Goal: Information Seeking & Learning: Learn about a topic

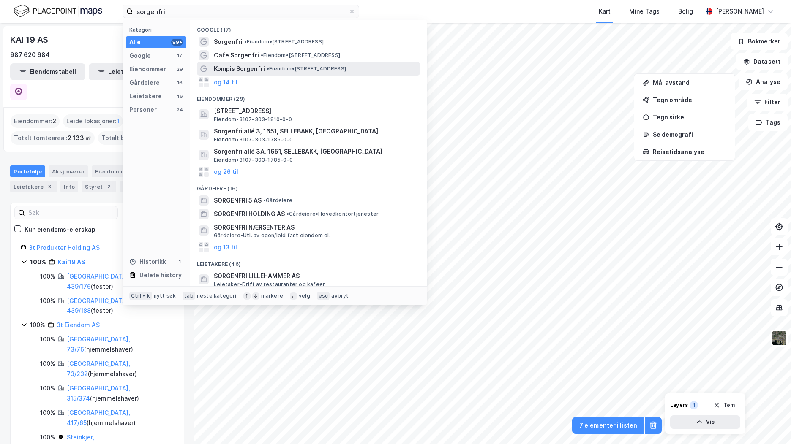
type input "sorgenfri"
click at [267, 65] on span "•" at bounding box center [268, 68] width 3 height 6
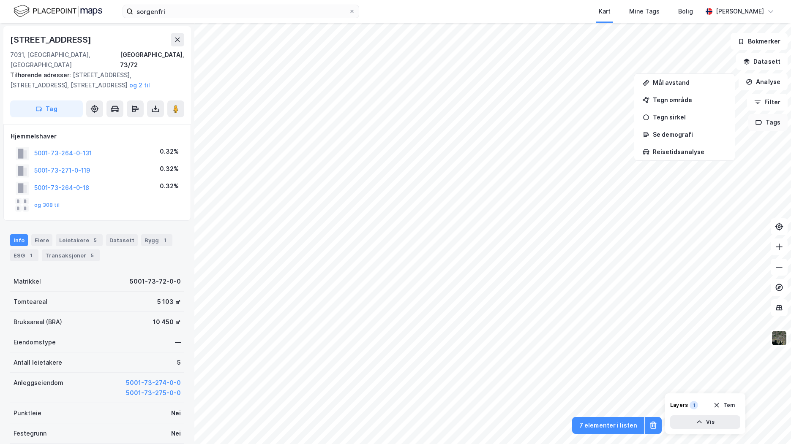
scroll to position [16, 0]
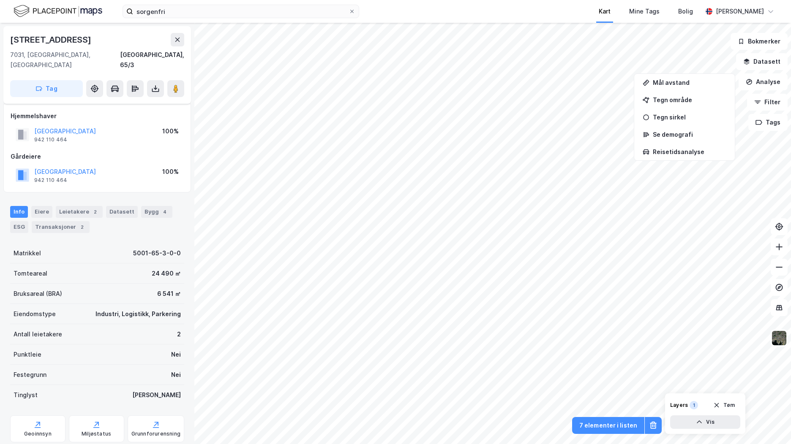
scroll to position [16, 0]
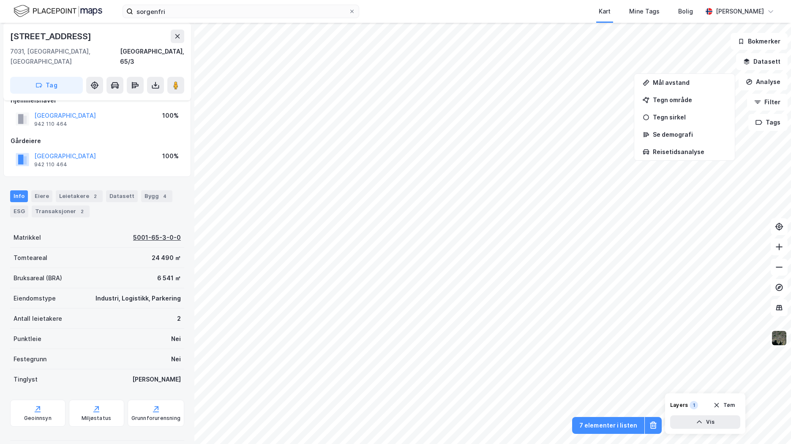
click at [163, 233] on div "5001-65-3-0-0" at bounding box center [157, 238] width 48 height 10
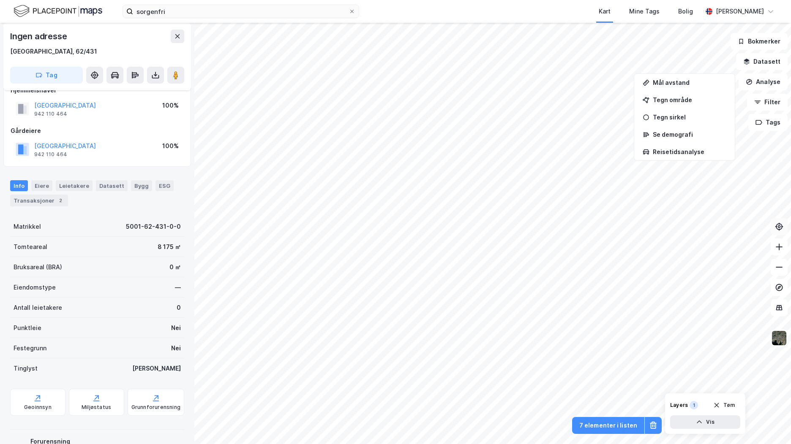
scroll to position [16, 0]
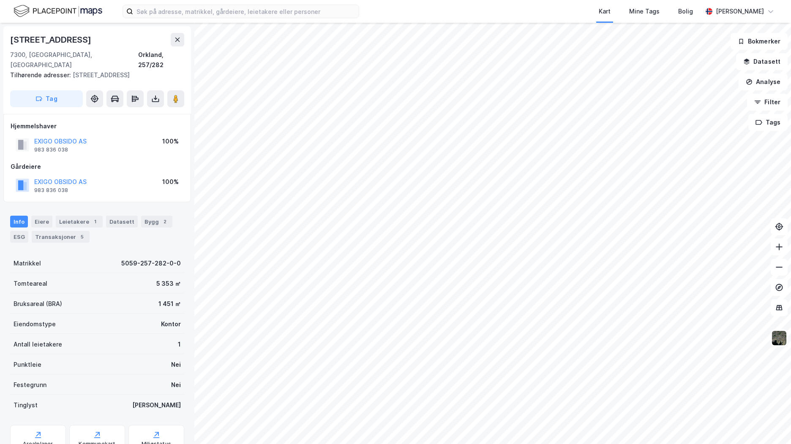
click at [71, 12] on img at bounding box center [58, 11] width 89 height 15
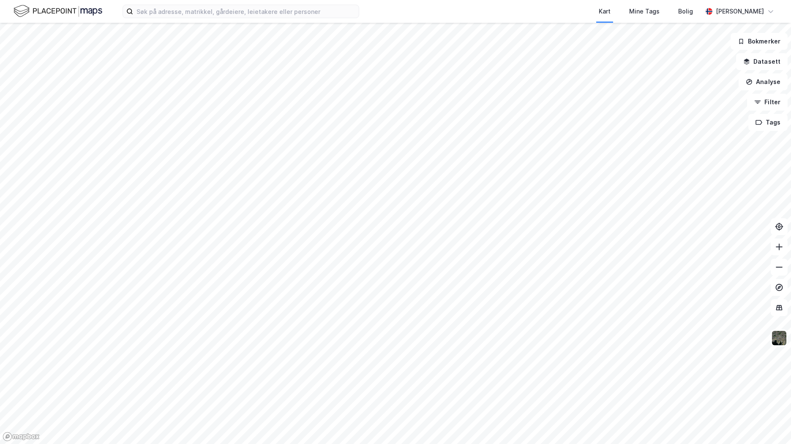
click at [75, 9] on img at bounding box center [58, 11] width 89 height 15
click at [38, 12] on img at bounding box center [58, 11] width 89 height 15
click at [776, 99] on button "Filter" at bounding box center [767, 102] width 41 height 17
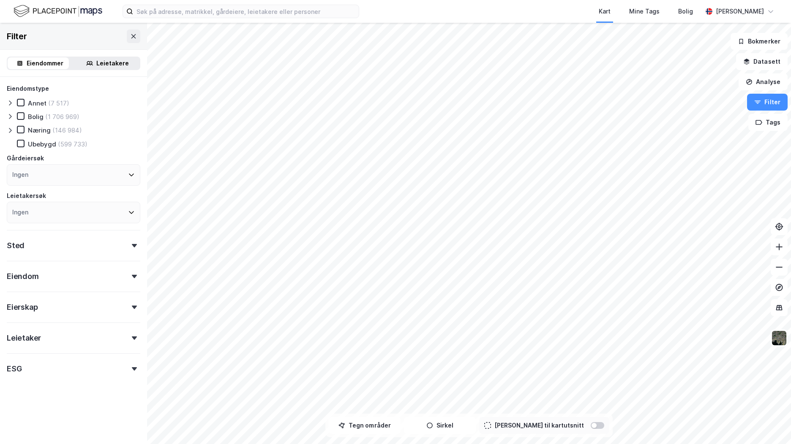
click at [130, 334] on div "Leietaker" at bounding box center [74, 335] width 134 height 24
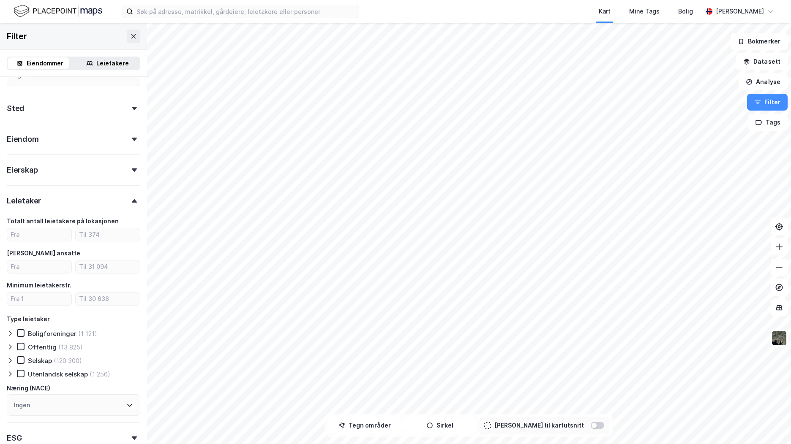
scroll to position [169, 0]
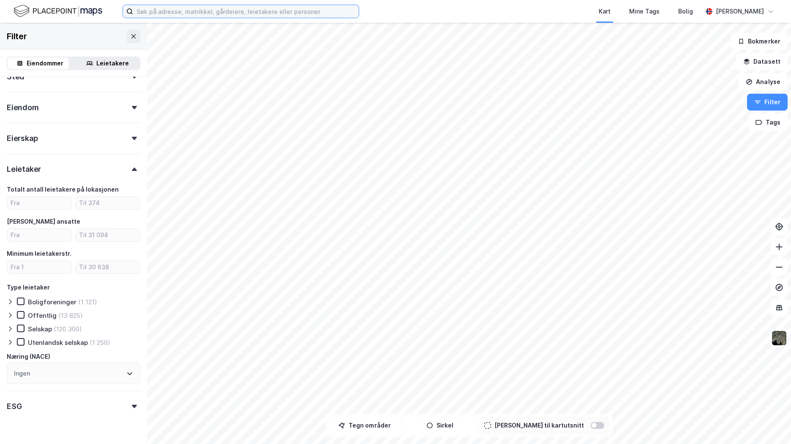
click at [182, 10] on input at bounding box center [246, 11] width 226 height 13
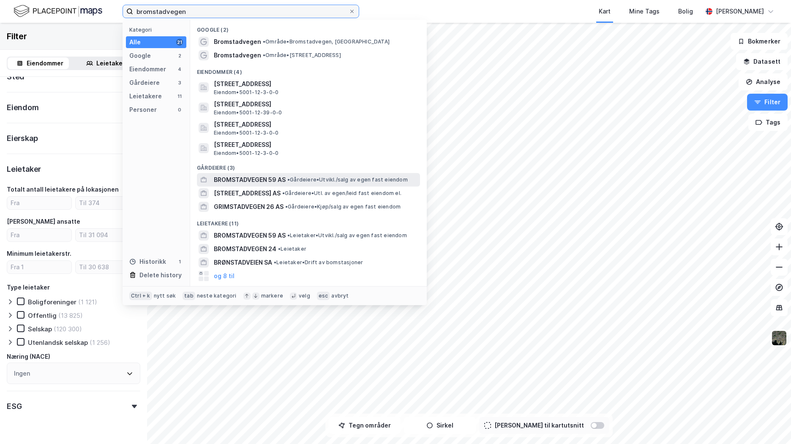
type input "bromstadvegen"
click at [371, 182] on span "• Gårdeiere • Utvikl./salg av egen fast eiendom" at bounding box center [347, 180] width 120 height 7
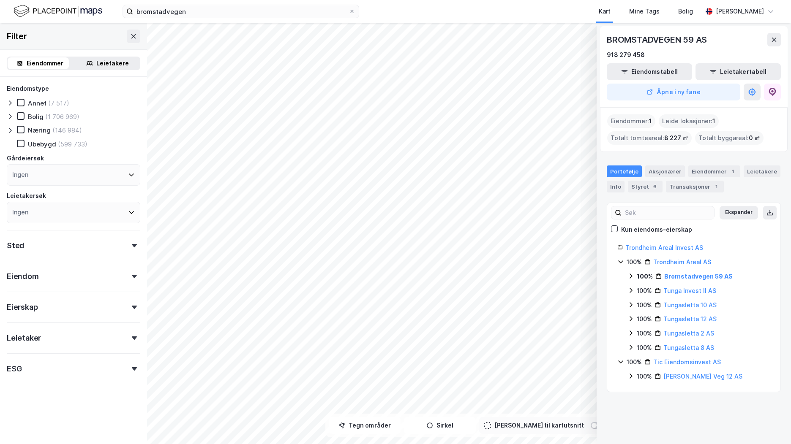
click at [634, 278] on div "100% Bromstadvegen 59 AS" at bounding box center [698, 277] width 143 height 10
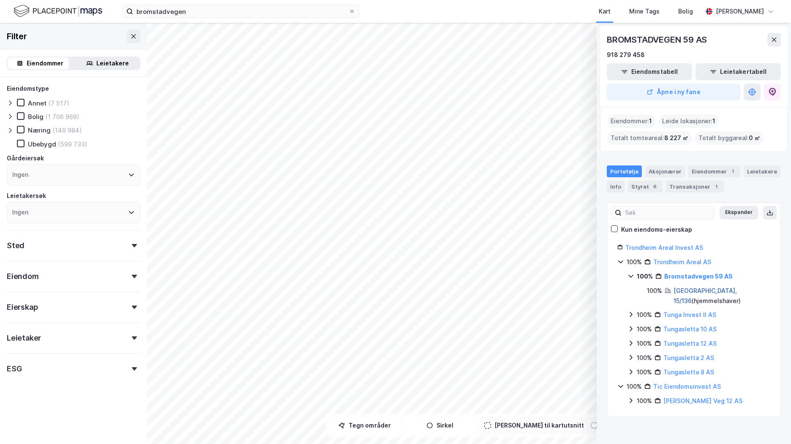
click at [688, 290] on link "Trondheim, 15/136" at bounding box center [704, 295] width 63 height 17
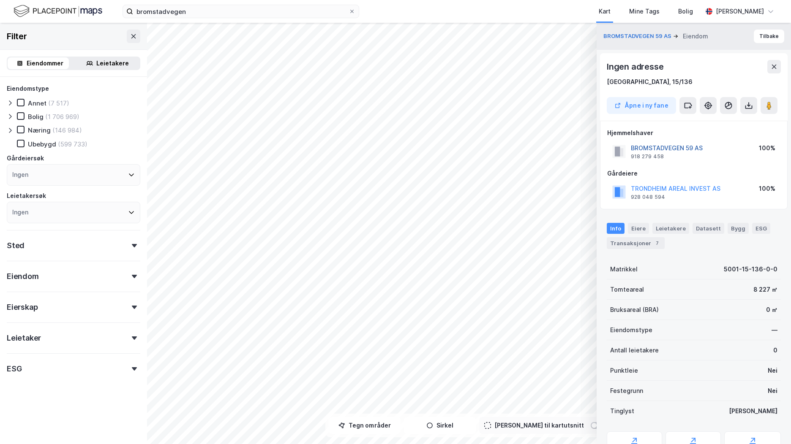
click at [0, 0] on button "BROMSTADVEGEN 59 AS" at bounding box center [0, 0] width 0 height 0
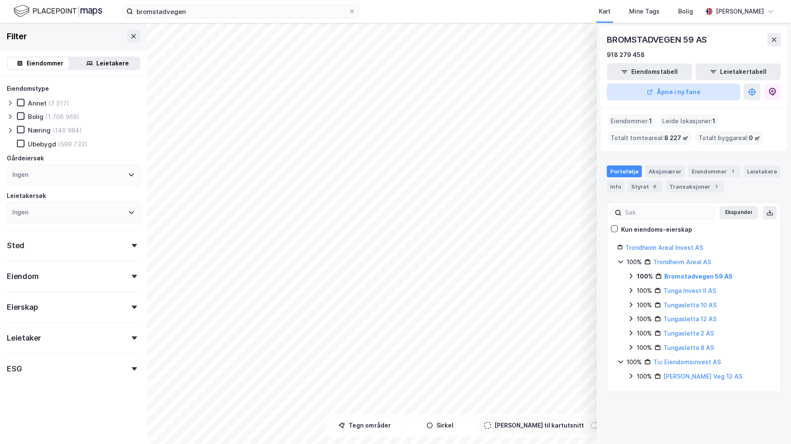
click at [721, 91] on button "Åpne i ny fane" at bounding box center [674, 92] width 134 height 17
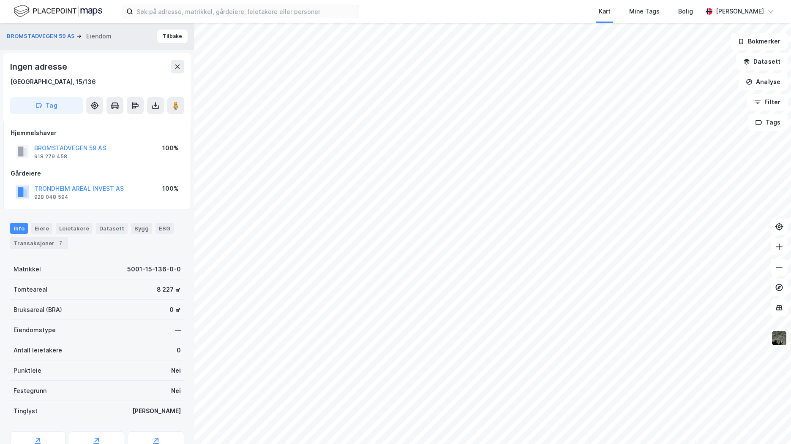
click at [130, 266] on div "5001-15-136-0-0" at bounding box center [154, 269] width 54 height 10
click at [82, 9] on img at bounding box center [58, 11] width 89 height 15
